Goal: Task Accomplishment & Management: Manage account settings

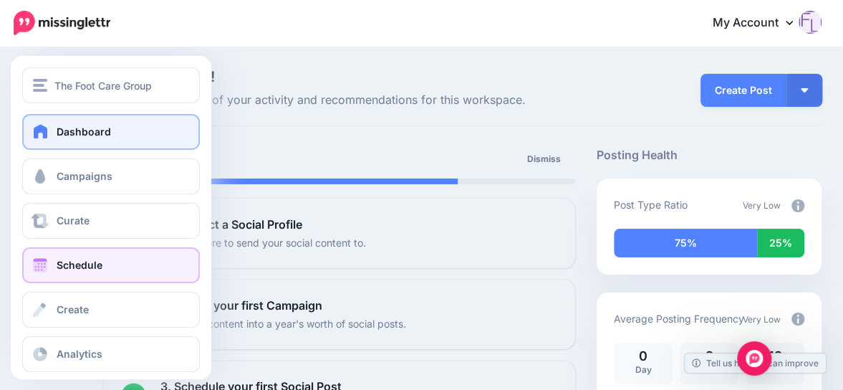
click at [107, 269] on link "Schedule" at bounding box center [111, 265] width 178 height 36
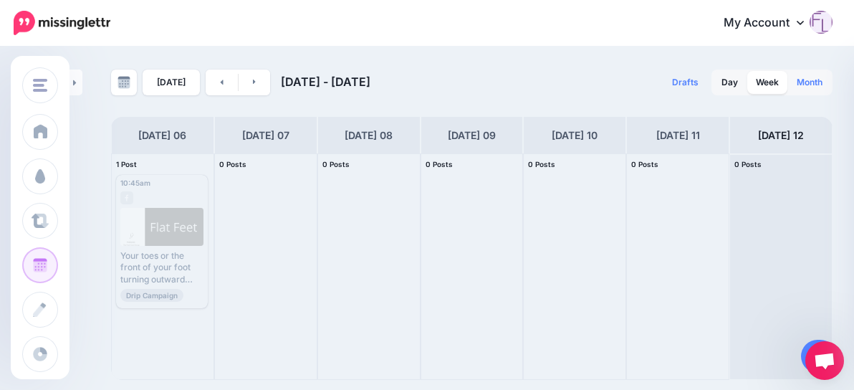
click at [812, 84] on link "Month" at bounding box center [809, 82] width 43 height 23
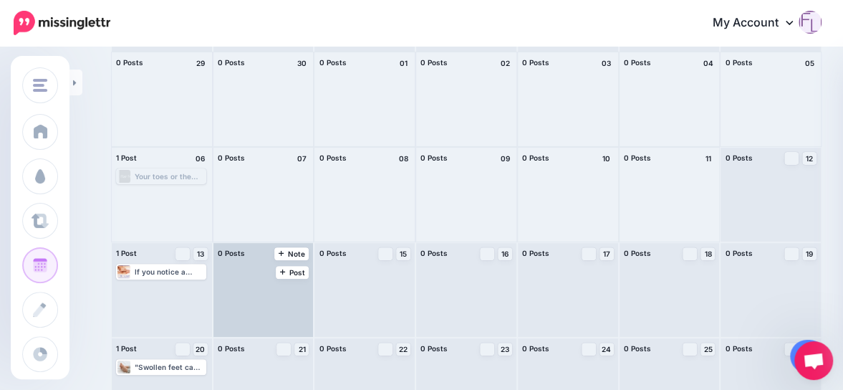
scroll to position [143, 0]
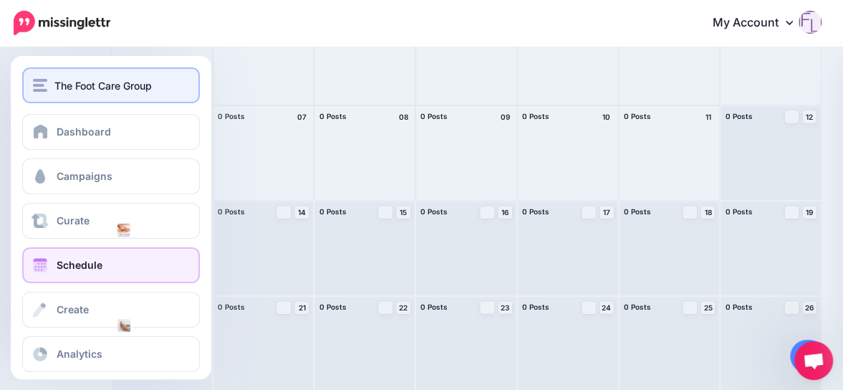
click at [86, 83] on span "The Foot Care Group" at bounding box center [102, 85] width 97 height 16
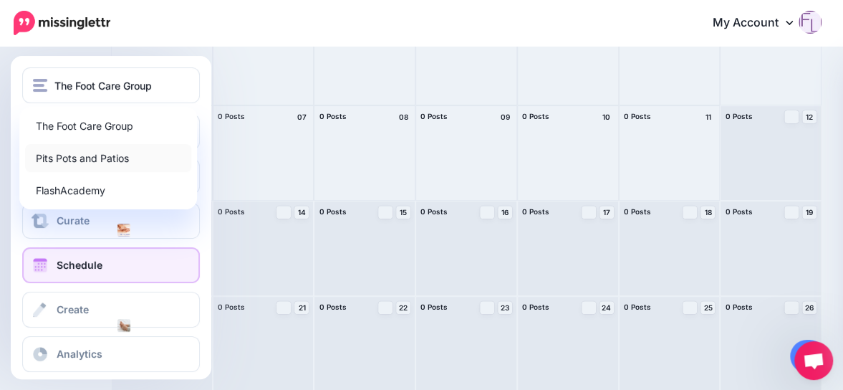
click at [94, 157] on link "Pits Pots and Patios" at bounding box center [108, 158] width 166 height 28
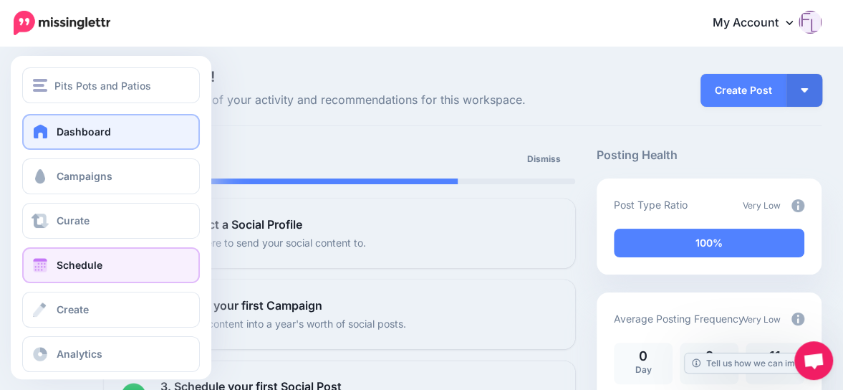
click at [96, 258] on link "Schedule" at bounding box center [111, 265] width 178 height 36
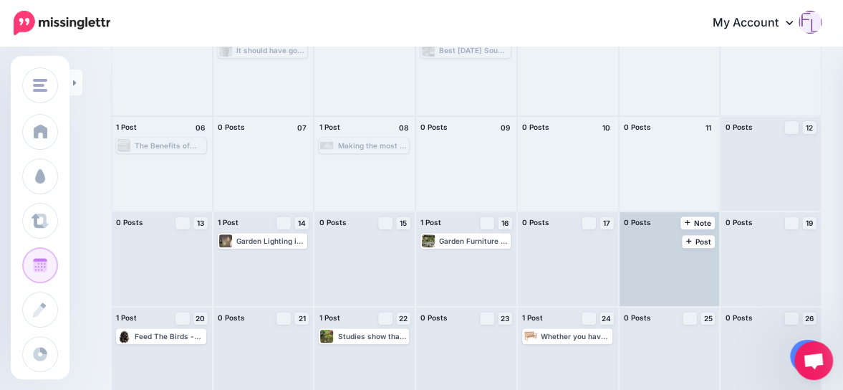
scroll to position [143, 0]
